Goal: Transaction & Acquisition: Book appointment/travel/reservation

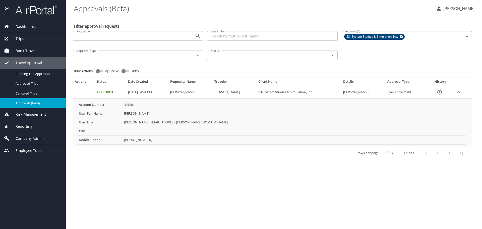
click at [100, 72] on input "Approve" at bounding box center [98, 71] width 18 height 6
checkbox input "true"
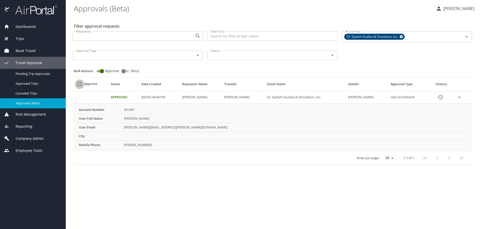
click at [82, 84] on input "select all approval requests" at bounding box center [80, 84] width 10 height 10
click at [80, 85] on input "select all approval requests" at bounding box center [80, 84] width 10 height 10
checkbox input "false"
click at [154, 168] on main "Approvals (Beta) [PERSON_NAME] Filter approval requests Requester Requester Sea…" at bounding box center [274, 114] width 416 height 229
click at [27, 92] on span "Canceled Trips" at bounding box center [38, 93] width 44 height 5
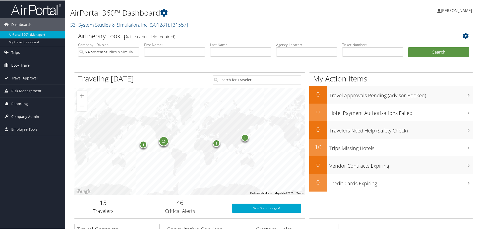
click at [22, 68] on span "Book Travel" at bounding box center [20, 64] width 19 height 13
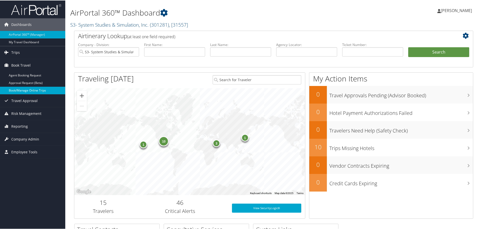
click at [22, 88] on link "Book/Manage Online Trips" at bounding box center [32, 90] width 65 height 8
